Goal: Information Seeking & Learning: Learn about a topic

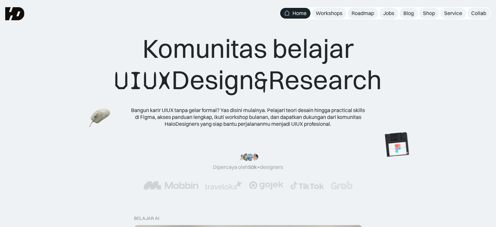
click at [474, 106] on div "Komunitas belajar UIUX Design & Research Bangun karir UIUX tanpa gelar formal? …" at bounding box center [248, 70] width 496 height 140
click at [393, 17] on link "Jobs" at bounding box center [388, 13] width 19 height 11
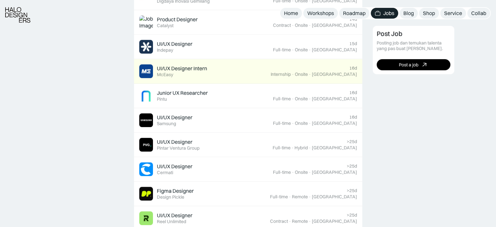
scroll to position [368, 0]
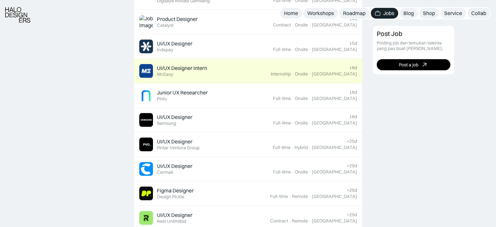
click at [248, 68] on div "UI/UX Designer Intern Featured McEasy" at bounding box center [204, 71] width 131 height 14
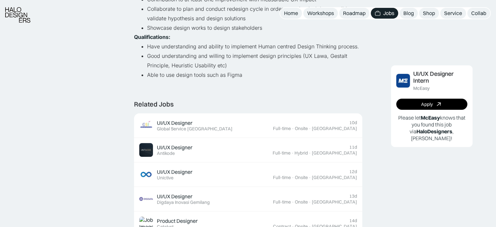
scroll to position [143, 0]
